Goal: Find specific page/section: Find specific page/section

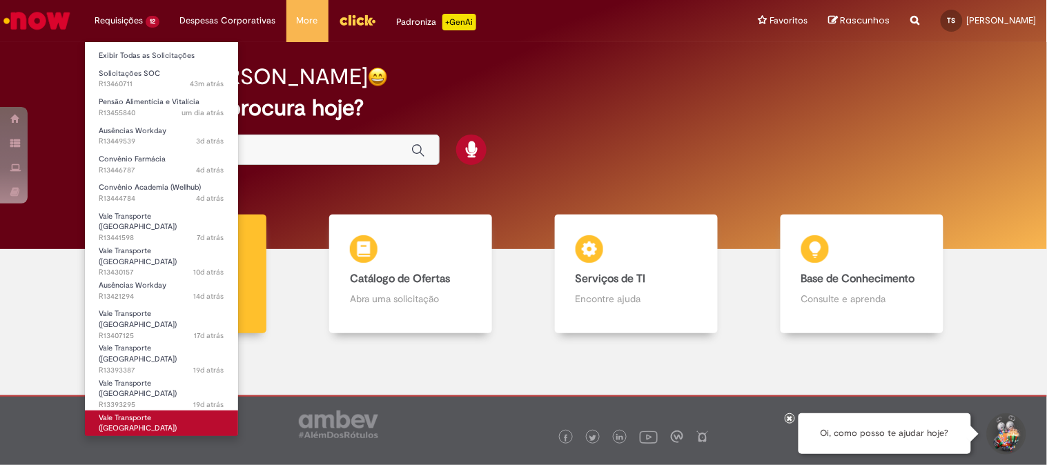
click at [135, 413] on span "Vale Transporte ([GEOGRAPHIC_DATA])" at bounding box center [138, 423] width 78 height 21
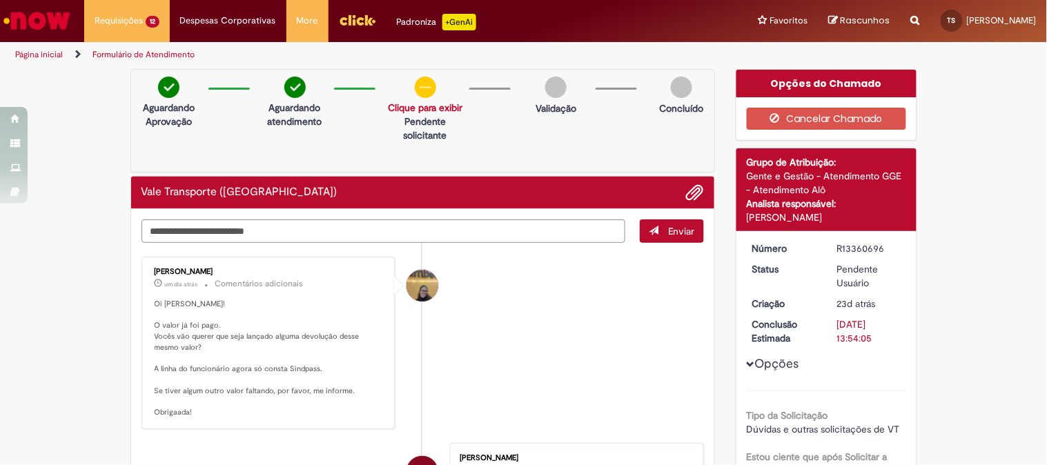
click at [613, 313] on li "[PERSON_NAME] um dia atrás um dia atrás Comentários adicionais Oi [PERSON_NAME]…" at bounding box center [423, 343] width 563 height 173
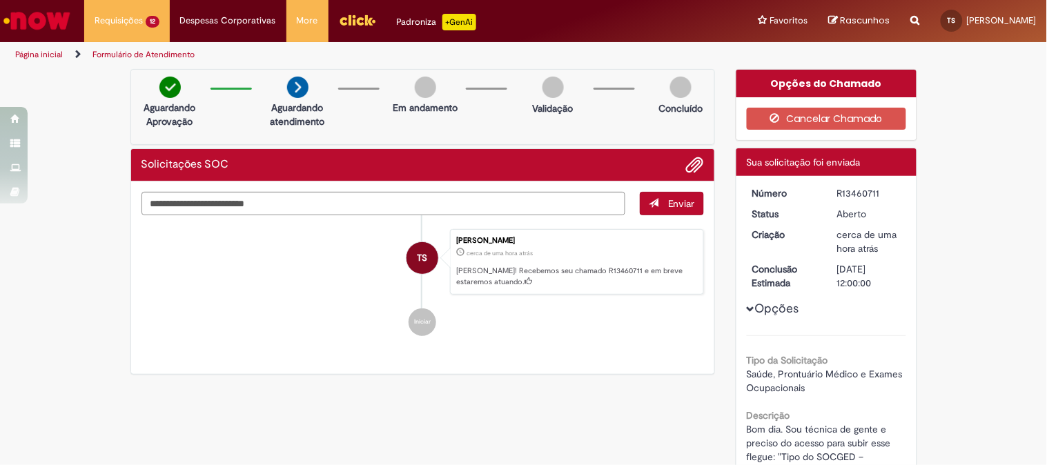
drag, startPoint x: 204, startPoint y: 378, endPoint x: 280, endPoint y: 92, distance: 295.9
click at [204, 378] on div "Verificar Código de Barras Aguardando Aprovação Aguardando atendimento Em andam…" at bounding box center [423, 225] width 606 height 313
